Goal: Transaction & Acquisition: Purchase product/service

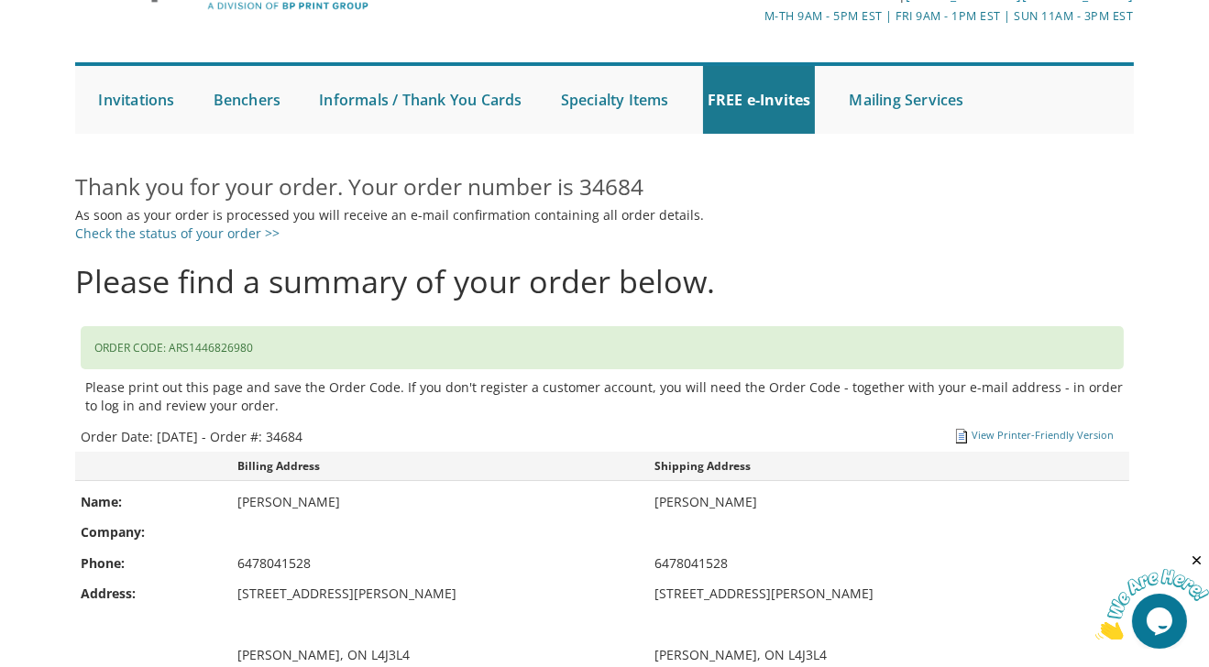
scroll to position [122, 0]
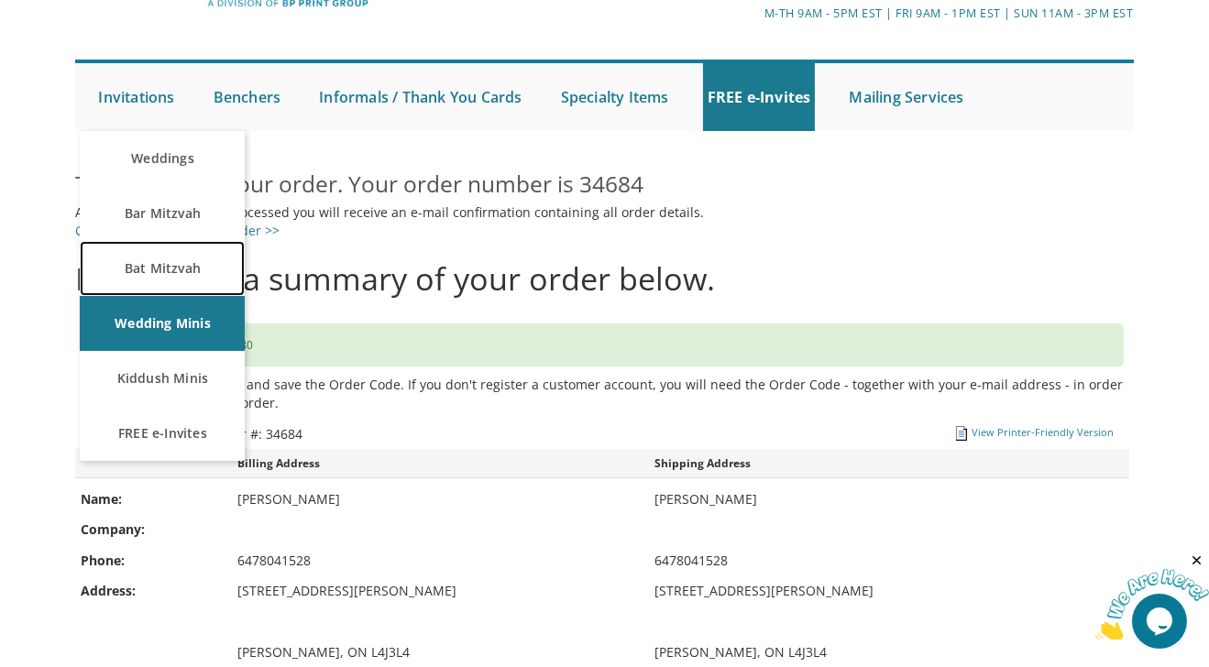
click at [156, 266] on link "Bat Mitzvah" at bounding box center [162, 268] width 165 height 55
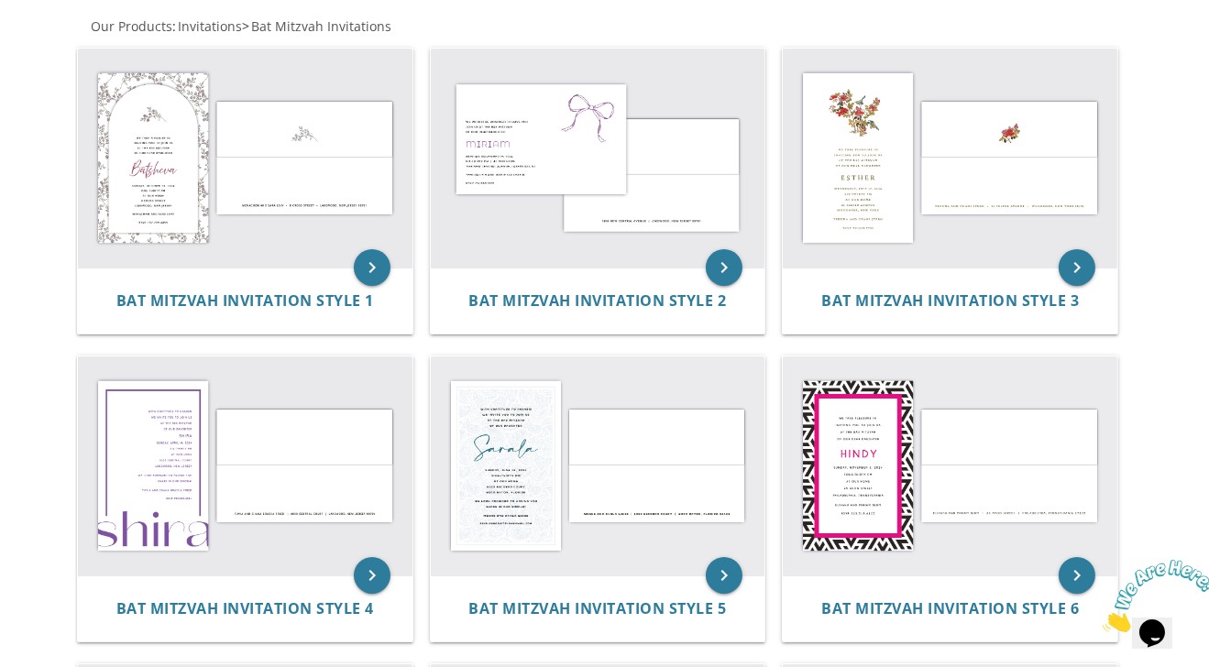
scroll to position [373, 0]
click at [268, 164] on img at bounding box center [245, 158] width 334 height 220
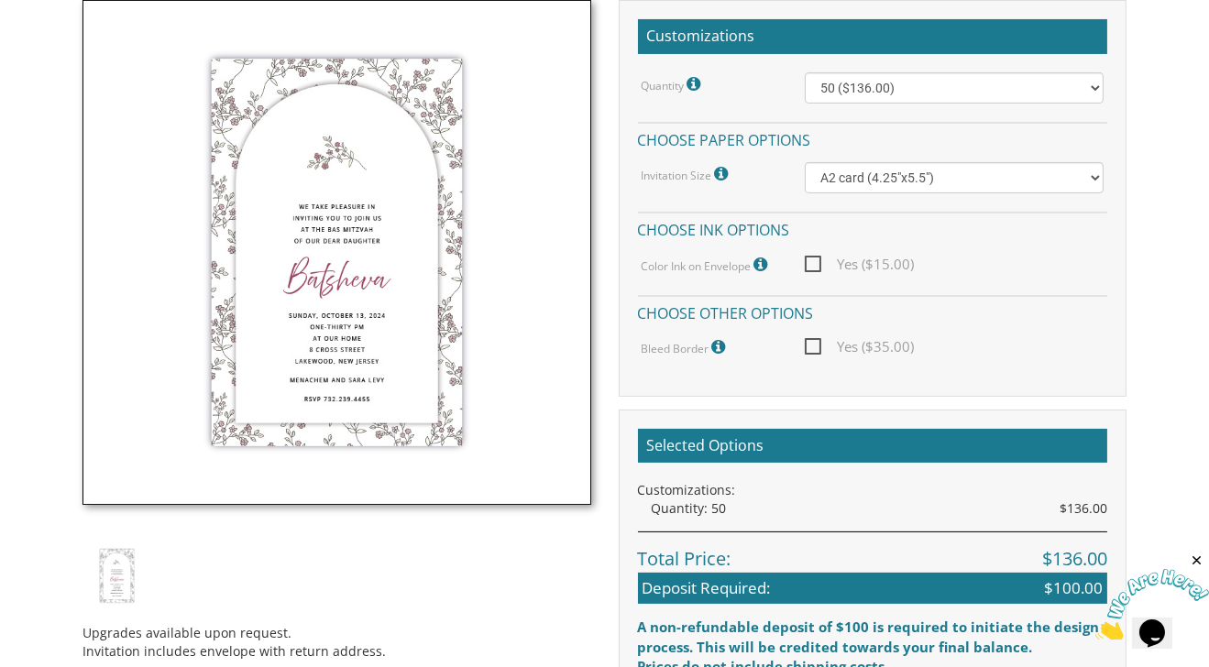
scroll to position [550, 0]
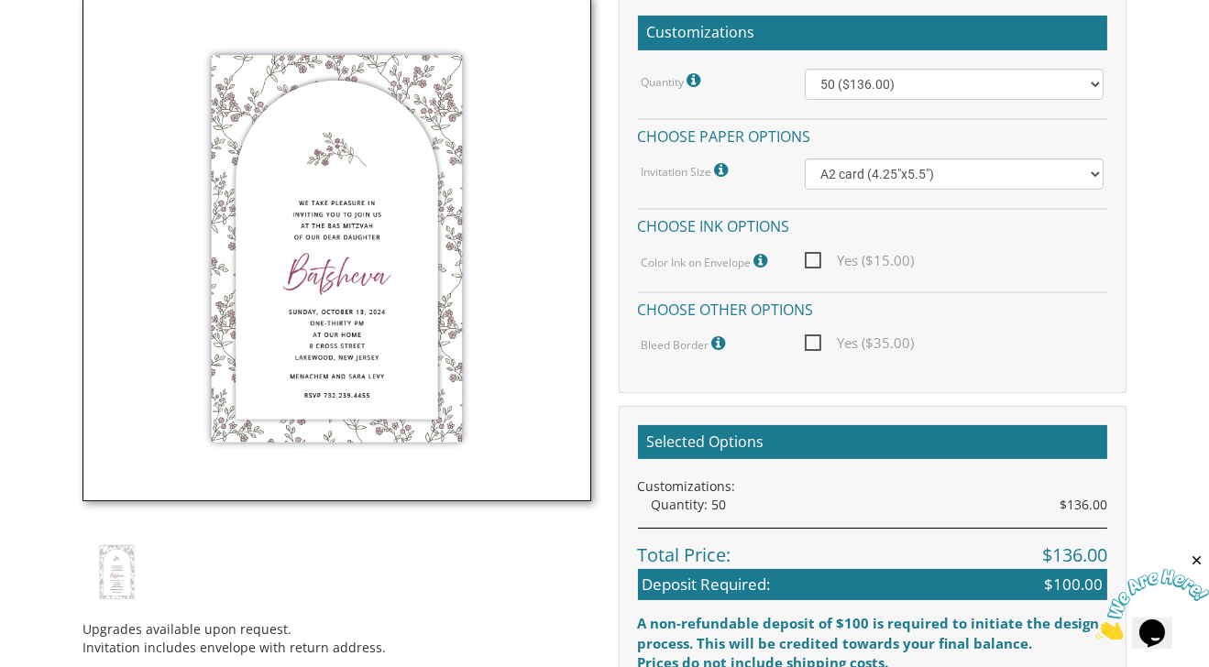
click at [759, 257] on icon at bounding box center [762, 261] width 18 height 16
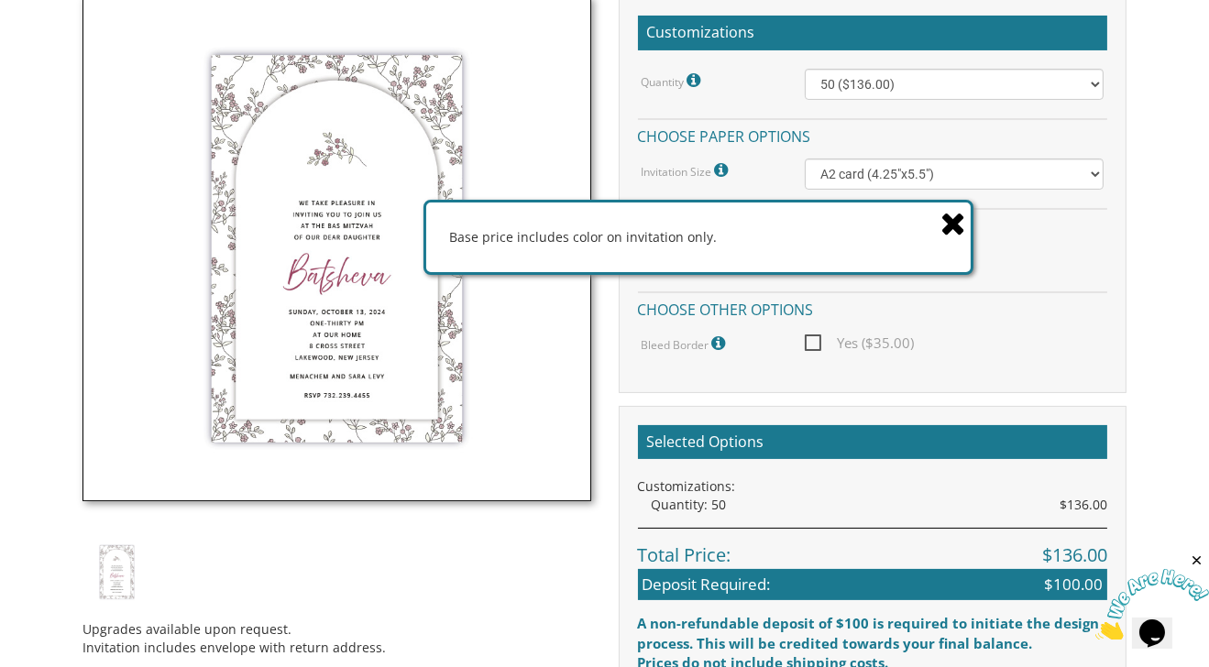
click at [947, 223] on icon at bounding box center [953, 223] width 26 height 32
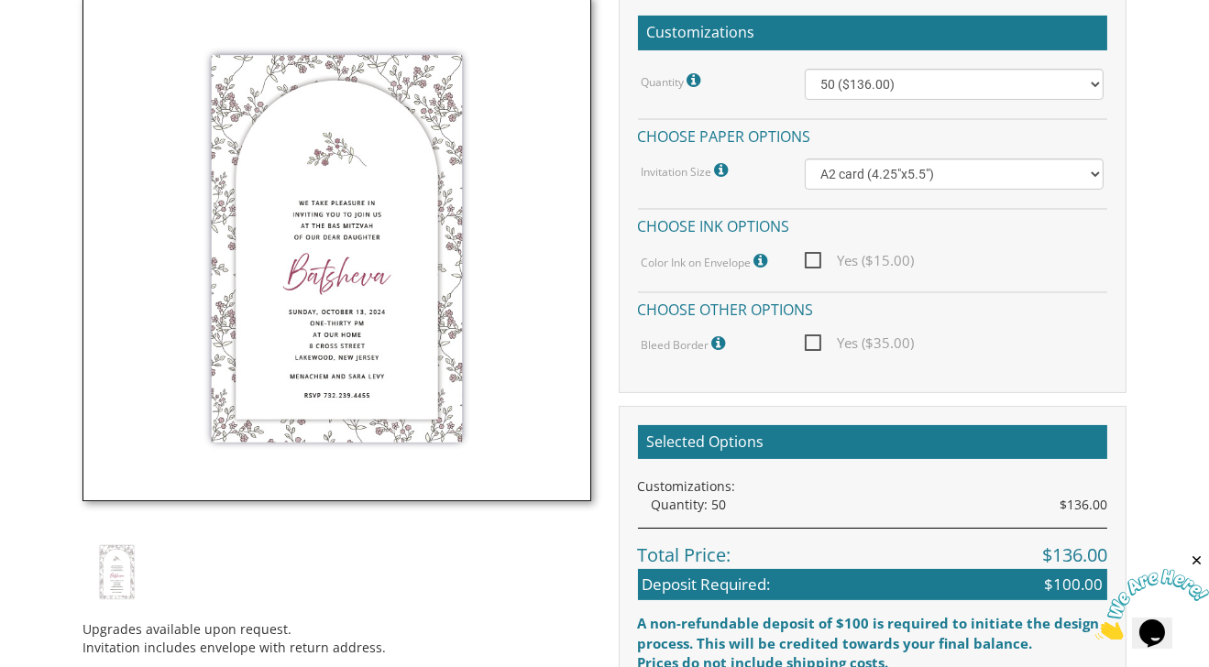
click at [810, 259] on span "Yes ($15.00)" at bounding box center [859, 260] width 109 height 23
click at [810, 259] on input "Yes ($15.00)" at bounding box center [811, 259] width 12 height 12
checkbox input "true"
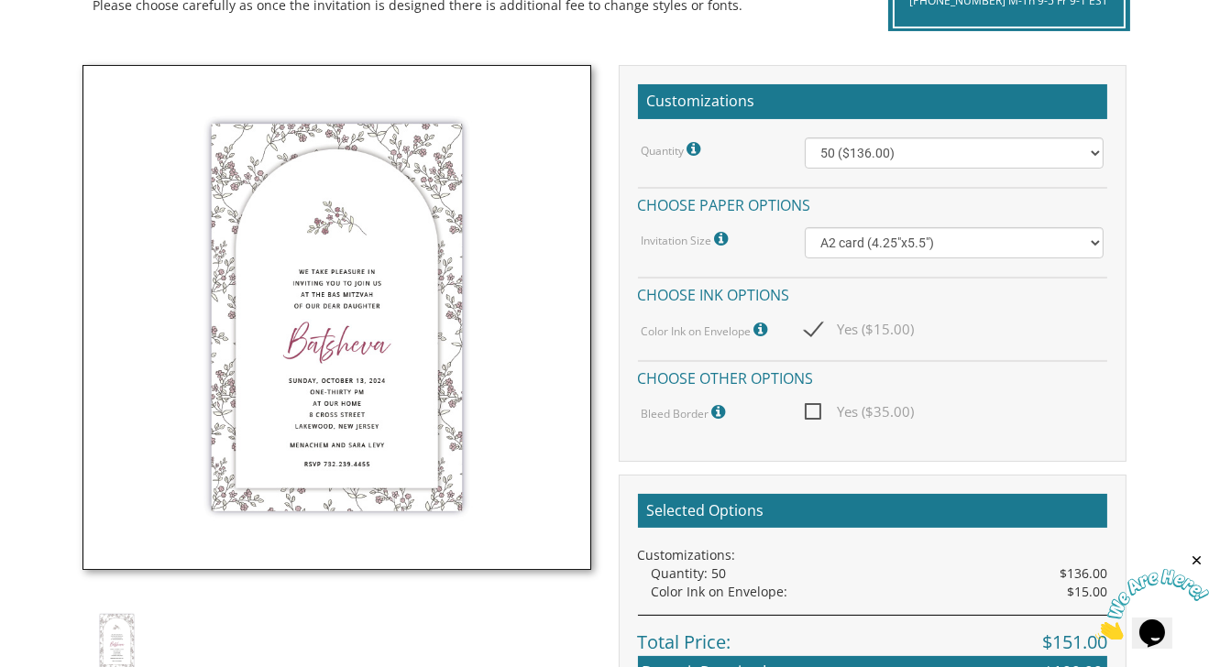
scroll to position [465, 0]
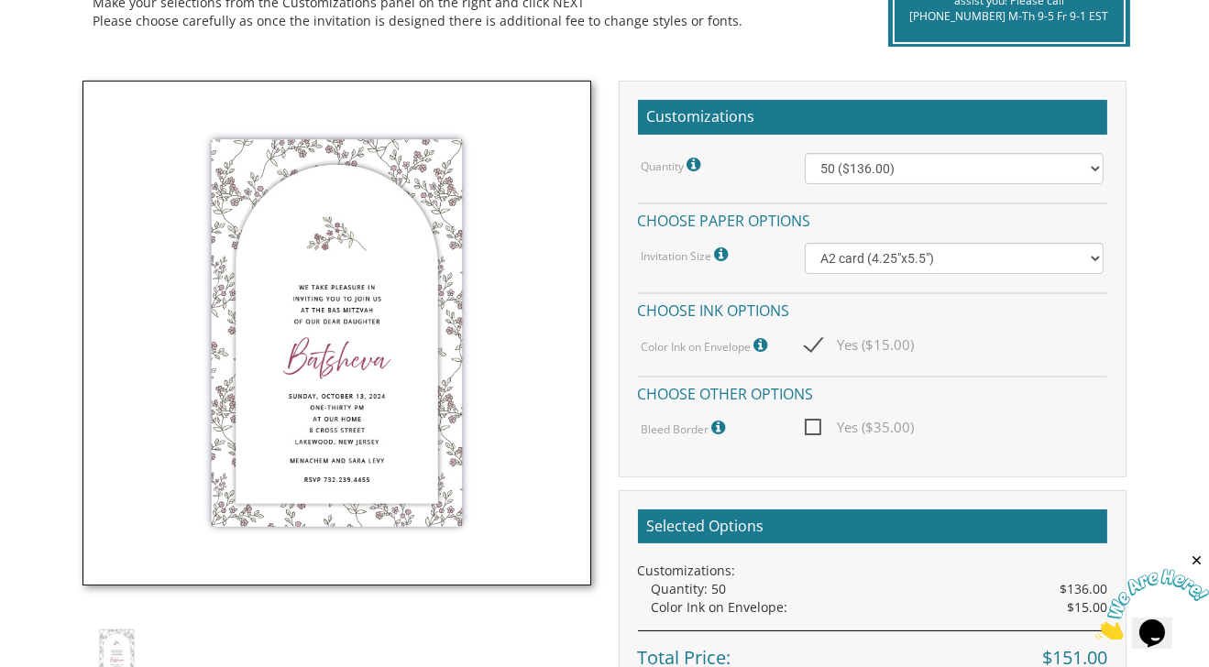
click at [761, 344] on icon at bounding box center [762, 345] width 18 height 16
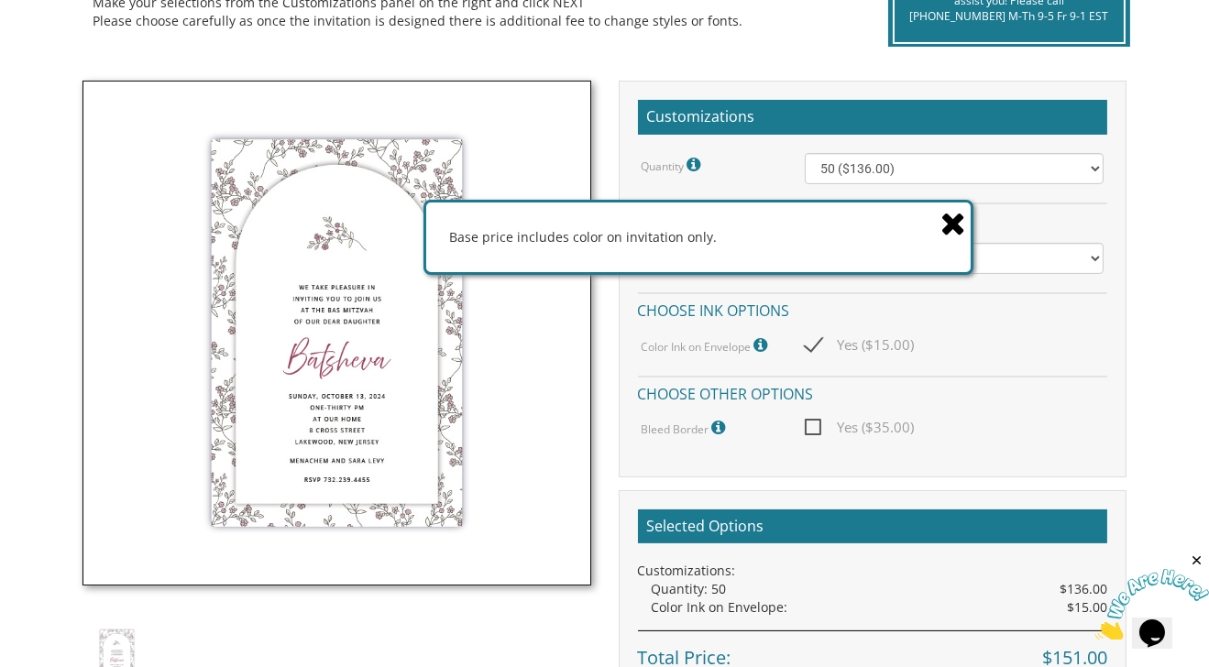
click at [956, 222] on icon at bounding box center [953, 223] width 26 height 32
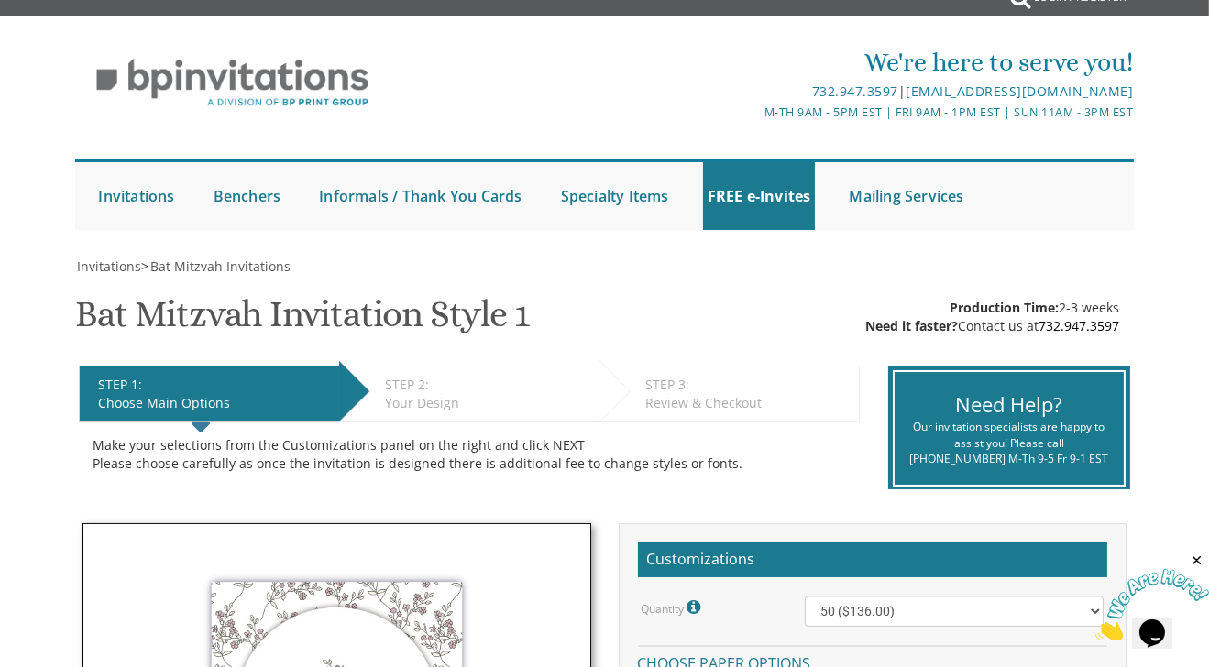
scroll to position [0, 0]
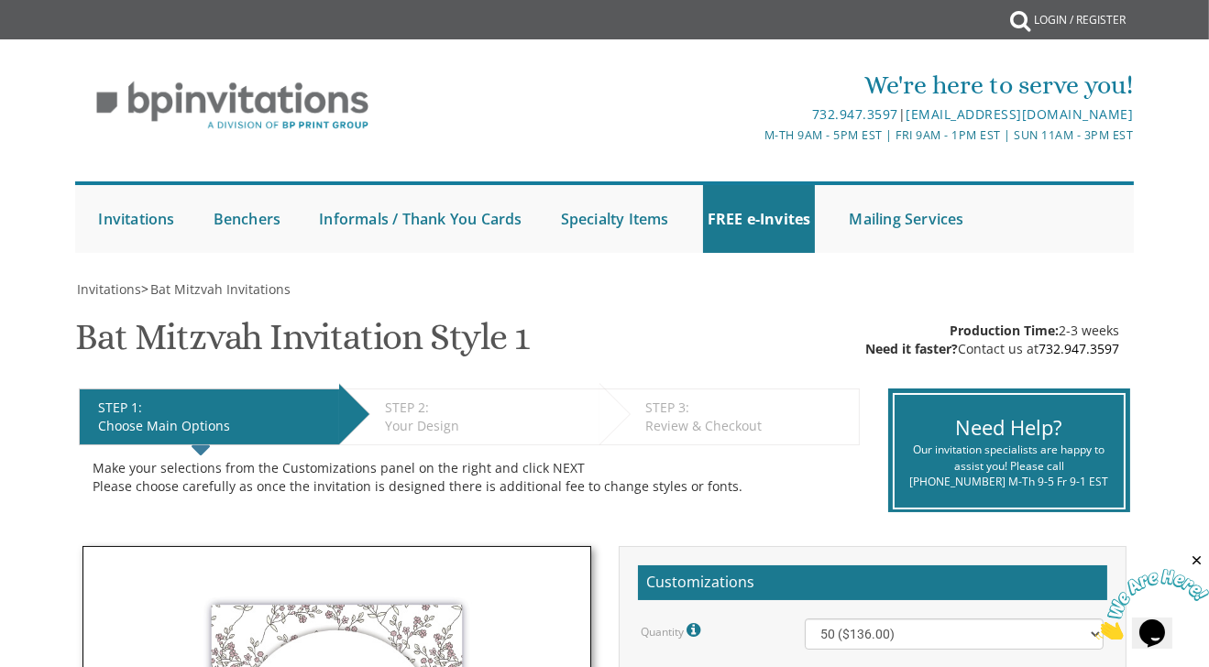
click at [0, 0] on link "Bar Mitzvah" at bounding box center [0, 0] width 0 height 0
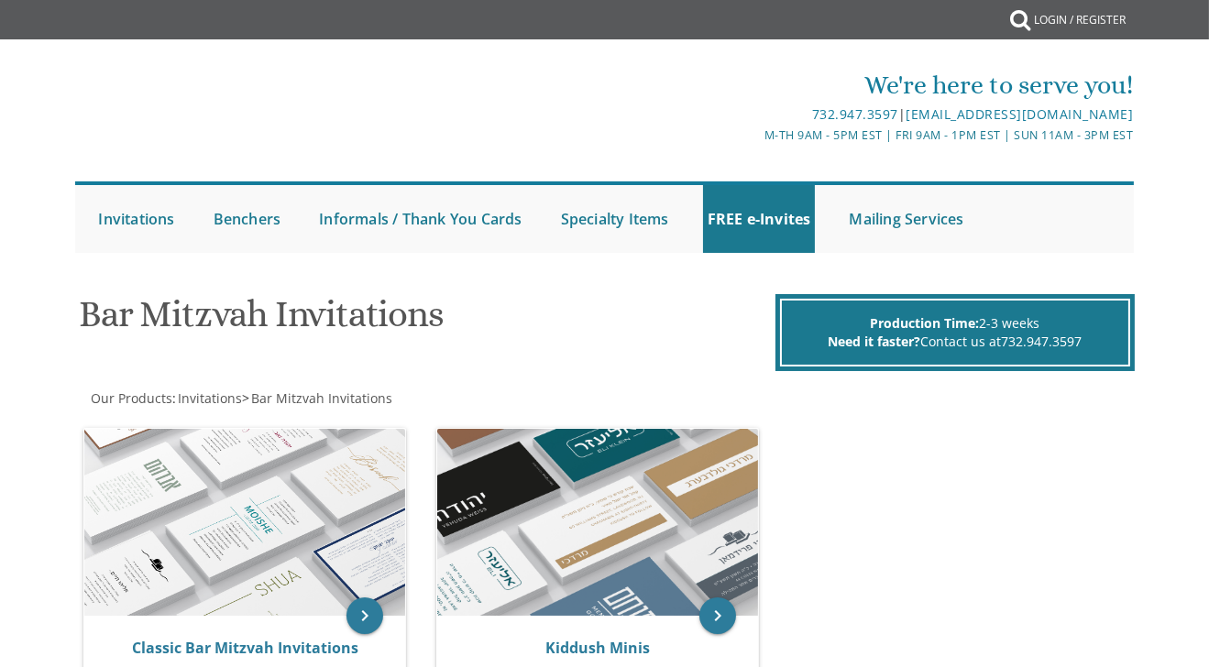
click at [192, 337] on body "My Cart {{shoppingcart.totalQuantityDisplay}} Total: {{shoppingcart.subtotal}} …" at bounding box center [604, 535] width 1209 height 1070
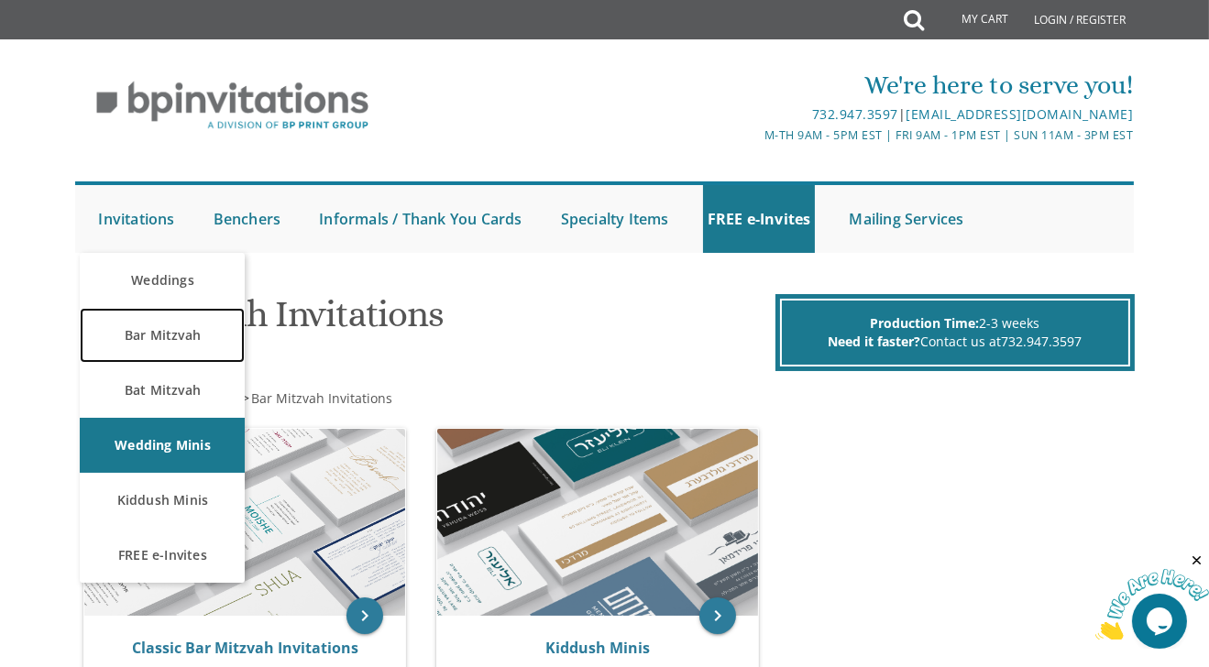
click at [155, 329] on link "Bar Mitzvah" at bounding box center [162, 335] width 165 height 55
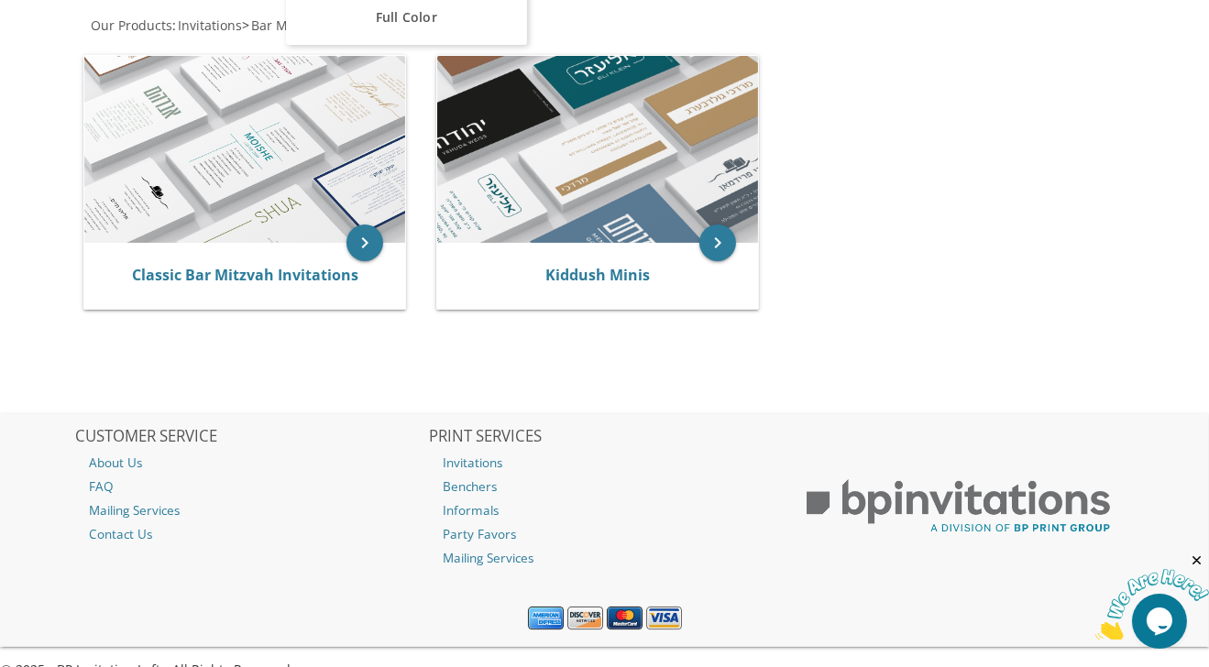
scroll to position [374, 0]
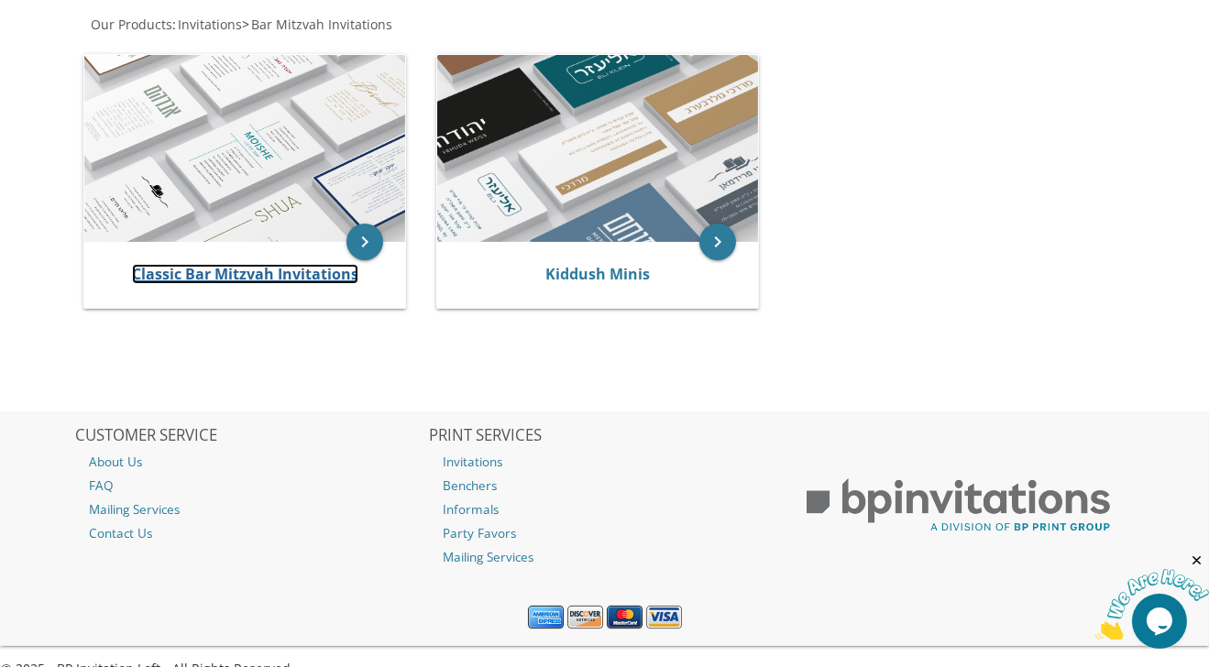
click at [290, 272] on link "Classic Bar Mitzvah Invitations" at bounding box center [245, 274] width 226 height 20
click at [192, 269] on link "Classic Bar Mitzvah Invitations" at bounding box center [245, 274] width 226 height 20
click at [234, 269] on link "Classic Bar Mitzvah Invitations" at bounding box center [245, 274] width 226 height 20
click at [367, 235] on icon "keyboard_arrow_right" at bounding box center [364, 242] width 37 height 37
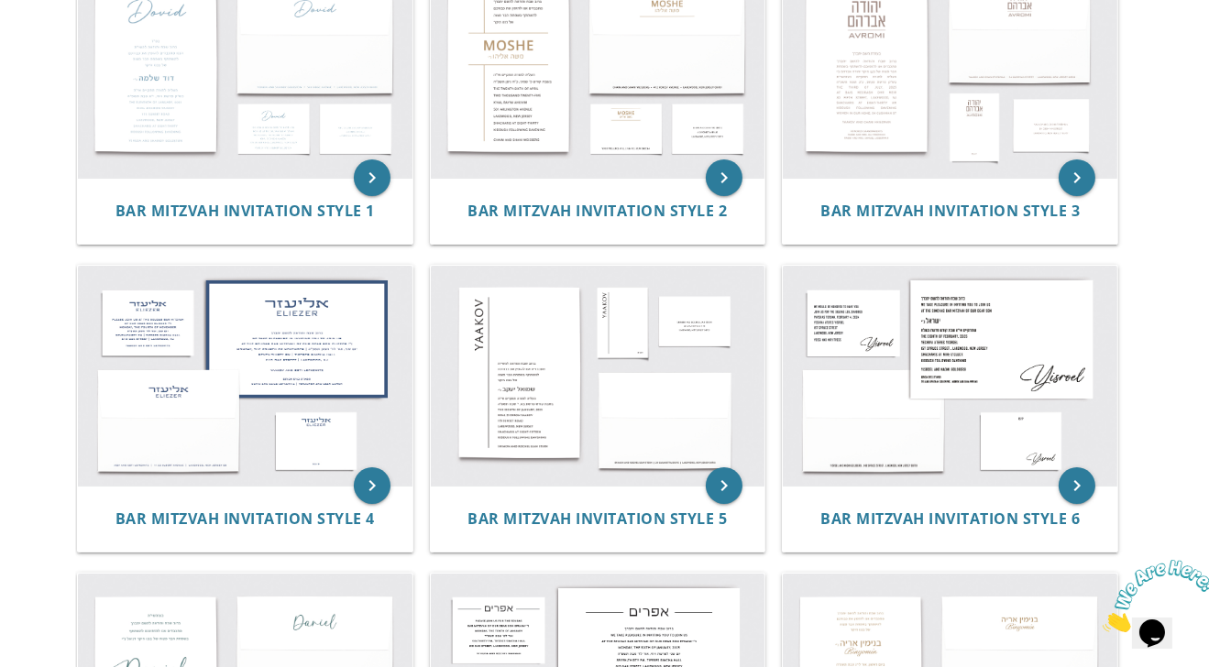
scroll to position [443, 0]
click at [940, 340] on img at bounding box center [950, 376] width 334 height 220
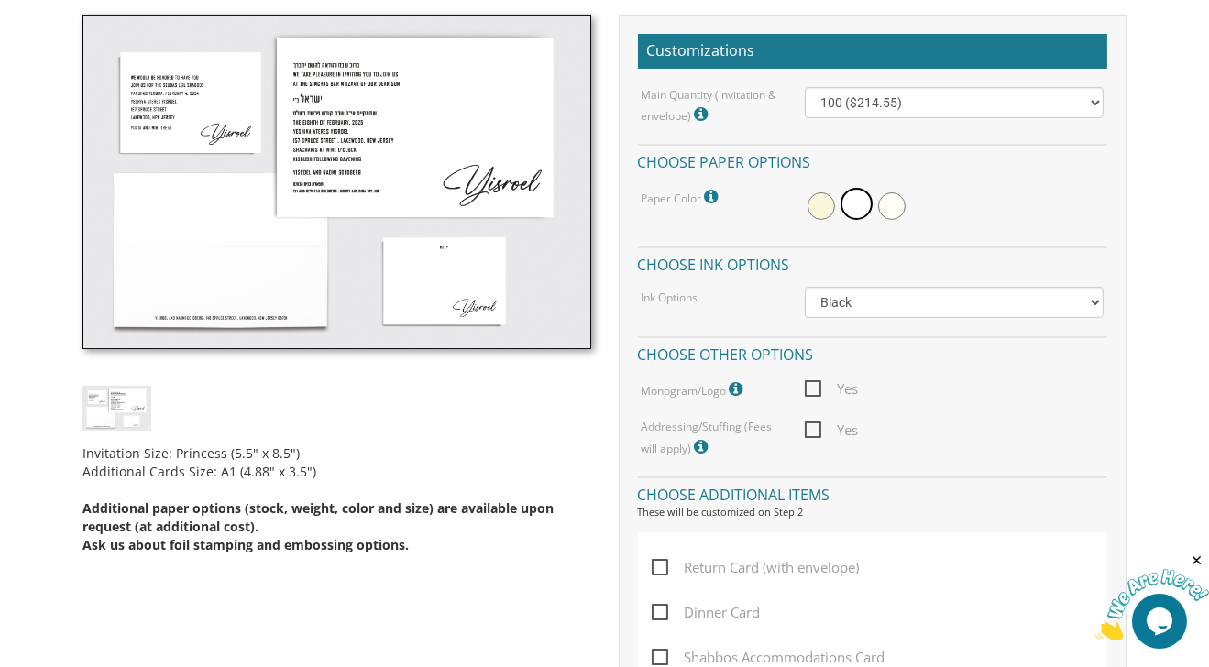
scroll to position [541, 0]
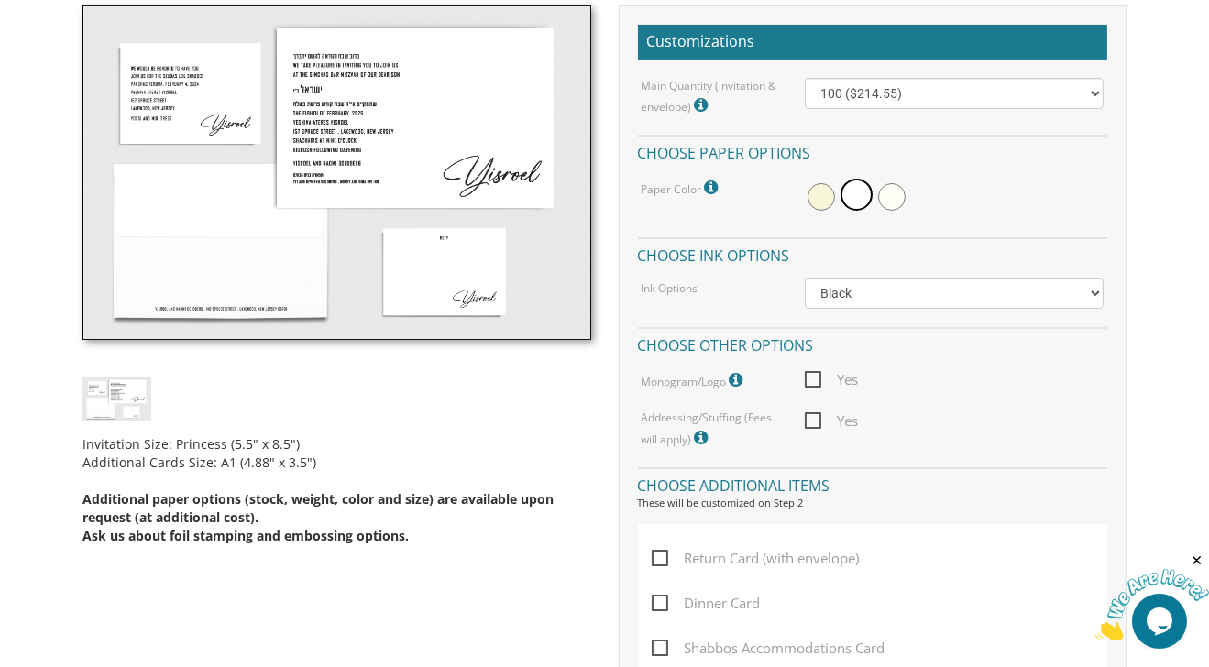
click at [335, 111] on img at bounding box center [336, 172] width 509 height 334
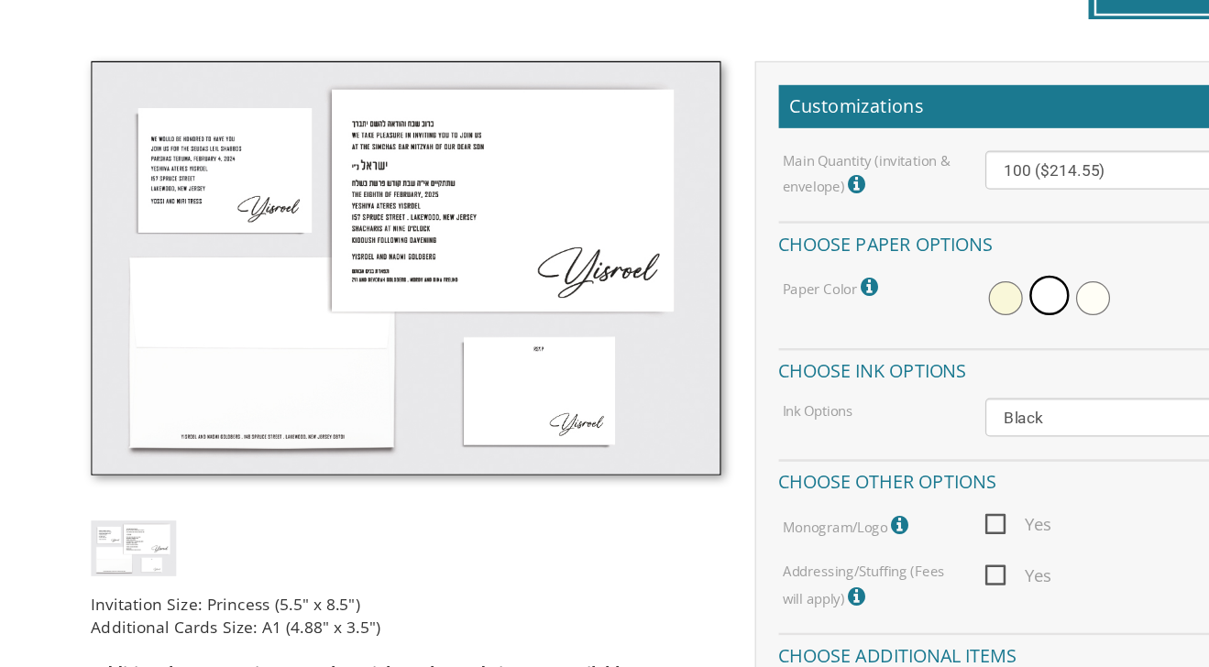
scroll to position [497, 0]
click at [817, 233] on span at bounding box center [820, 240] width 27 height 27
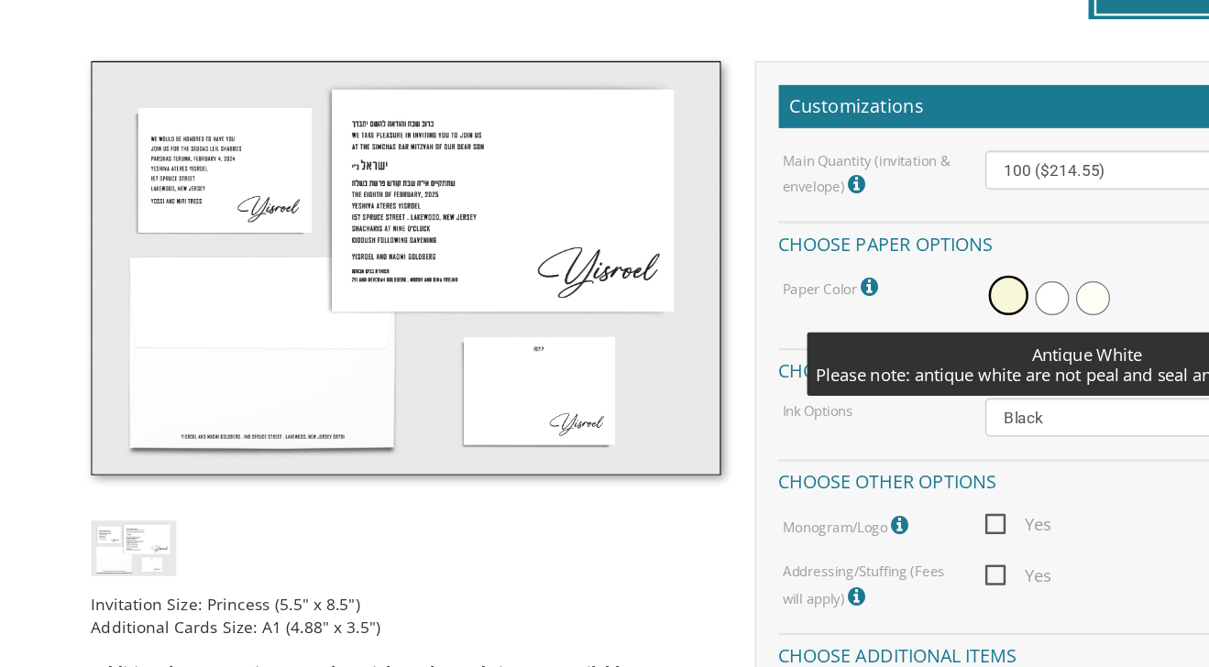
click at [896, 246] on span at bounding box center [891, 240] width 27 height 27
click at [896, 246] on span at bounding box center [889, 239] width 32 height 32
